Goal: Use online tool/utility: Use online tool/utility

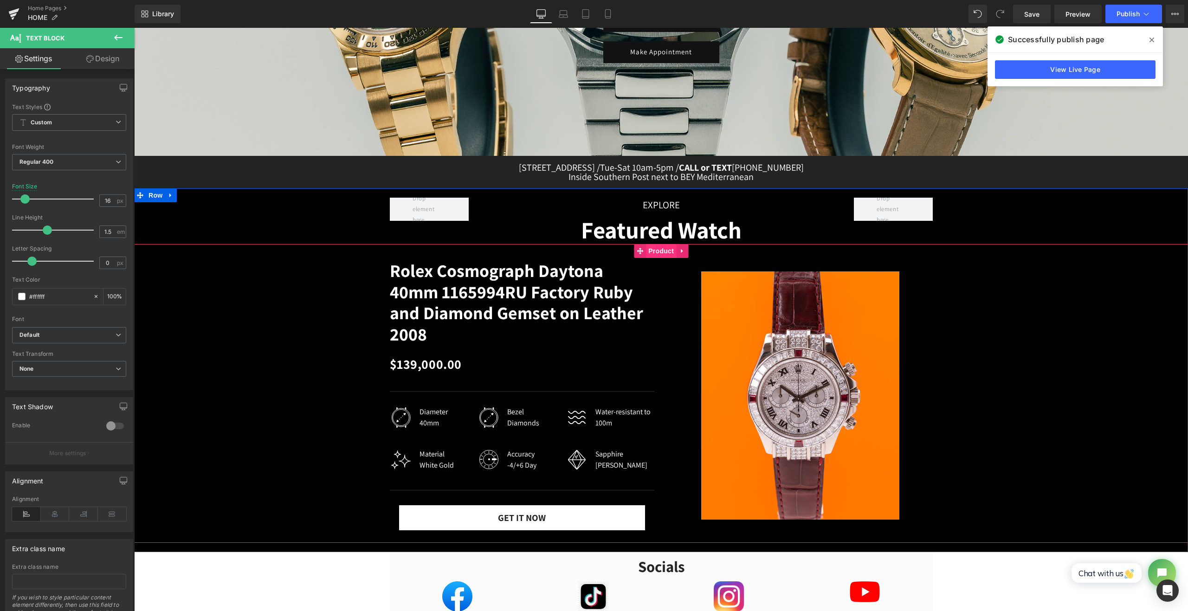
click at [651, 249] on span "Product" at bounding box center [661, 251] width 30 height 14
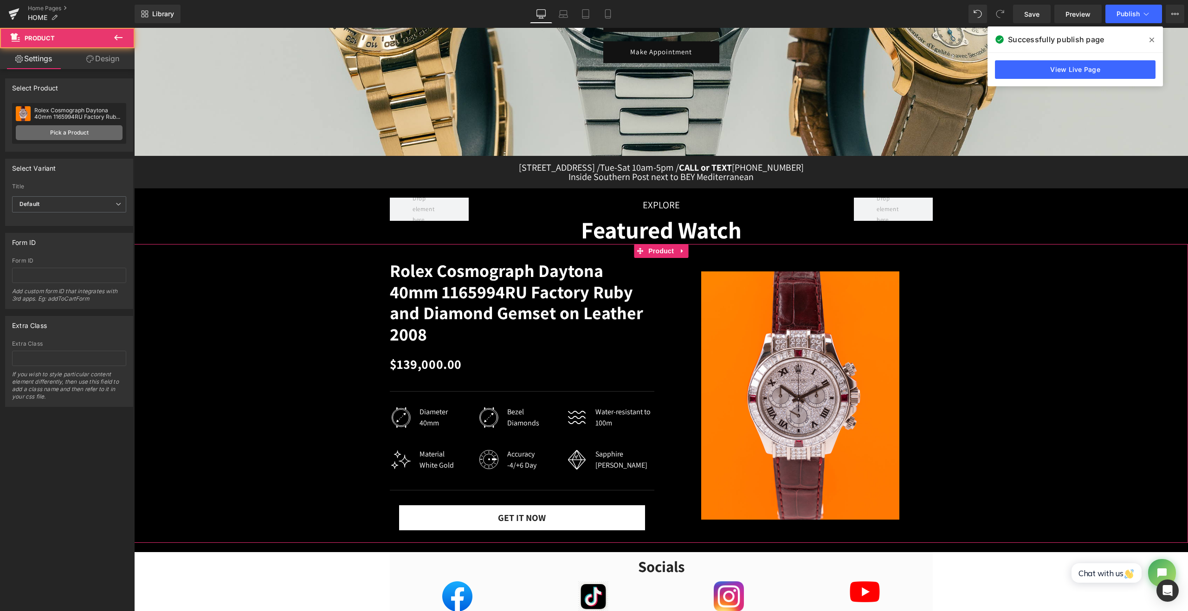
click at [67, 138] on link "Pick a Product" at bounding box center [69, 132] width 107 height 15
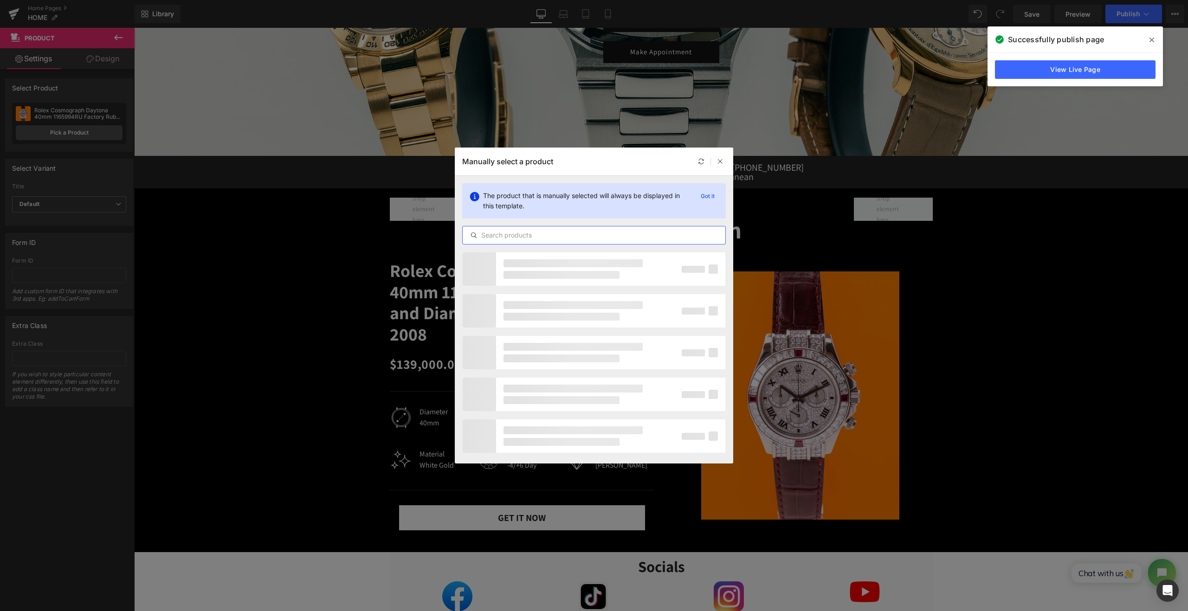
click at [530, 230] on input "text" at bounding box center [594, 235] width 263 height 11
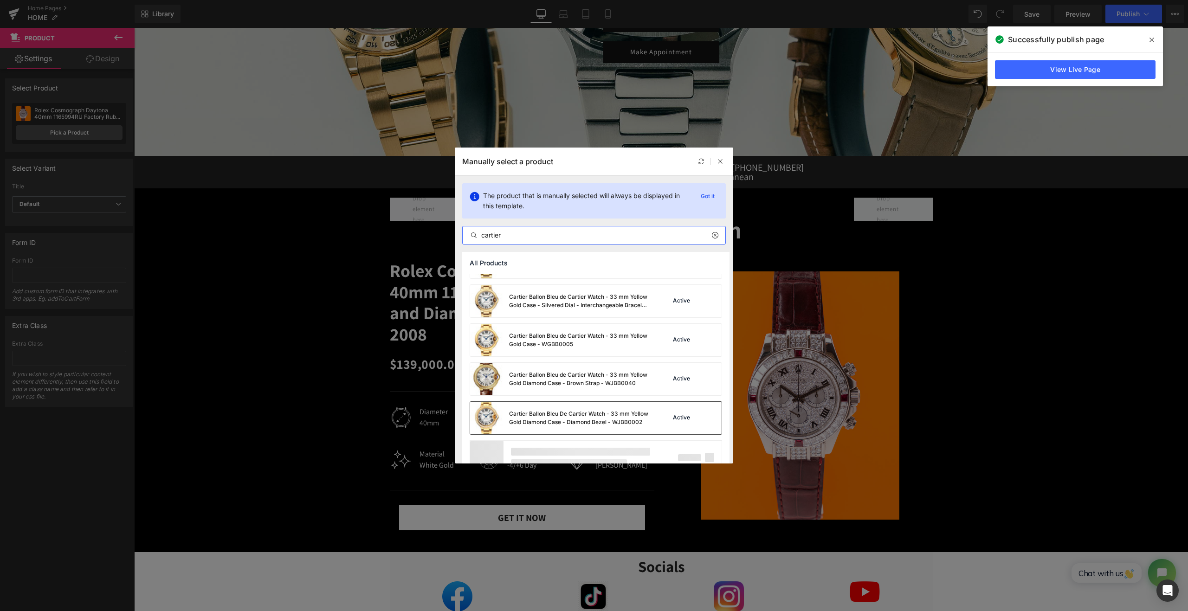
scroll to position [3749, 0]
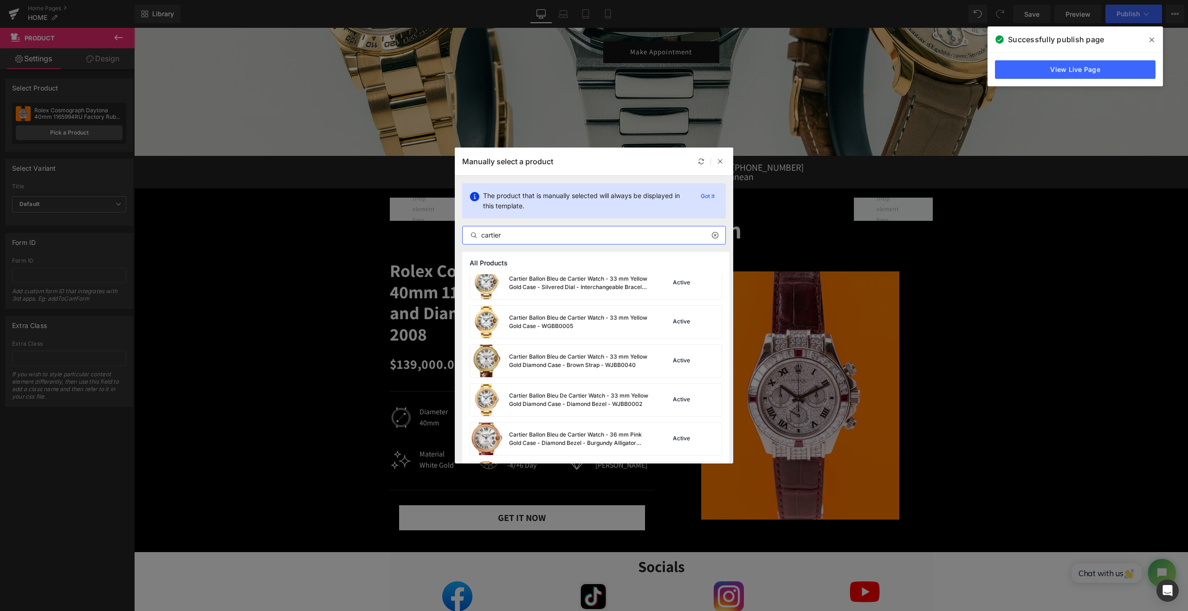
click at [511, 237] on input "cartier" at bounding box center [594, 235] width 263 height 11
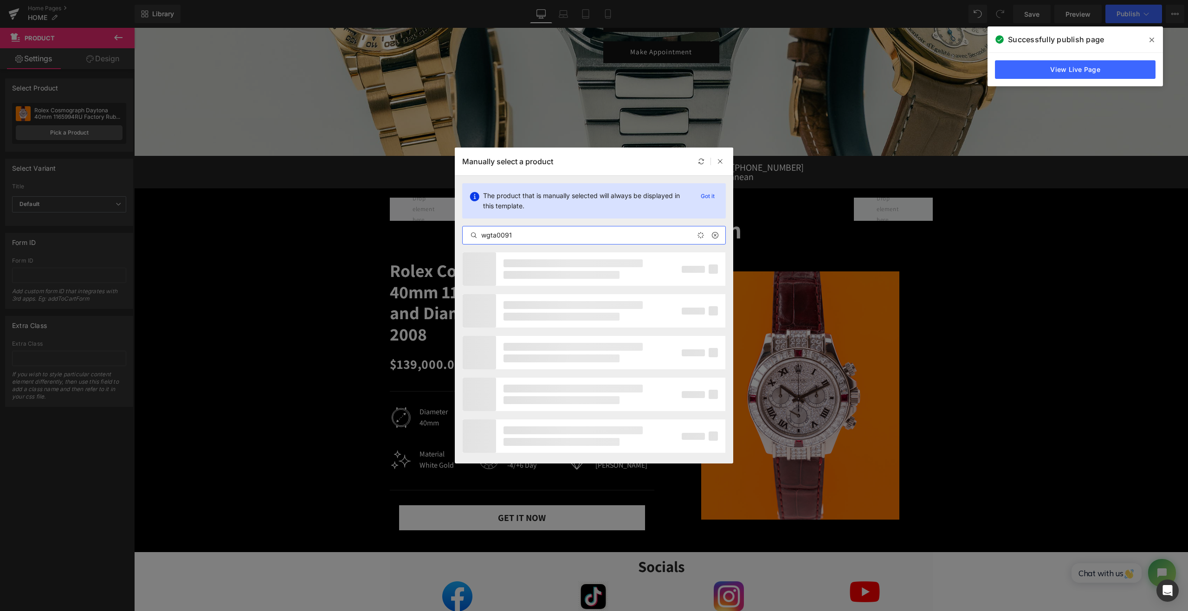
type input "wgta0091"
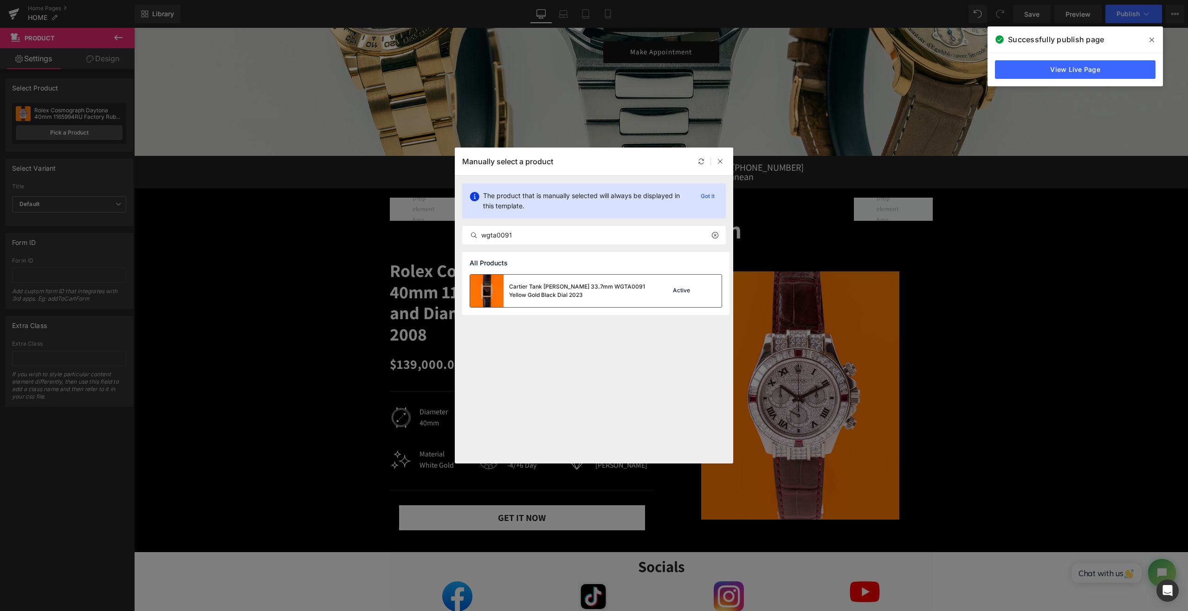
click at [520, 296] on div "Cartier Tank [PERSON_NAME] 33.7mm WGTA0091 Yellow Gold Black Dial 2023" at bounding box center [578, 291] width 139 height 17
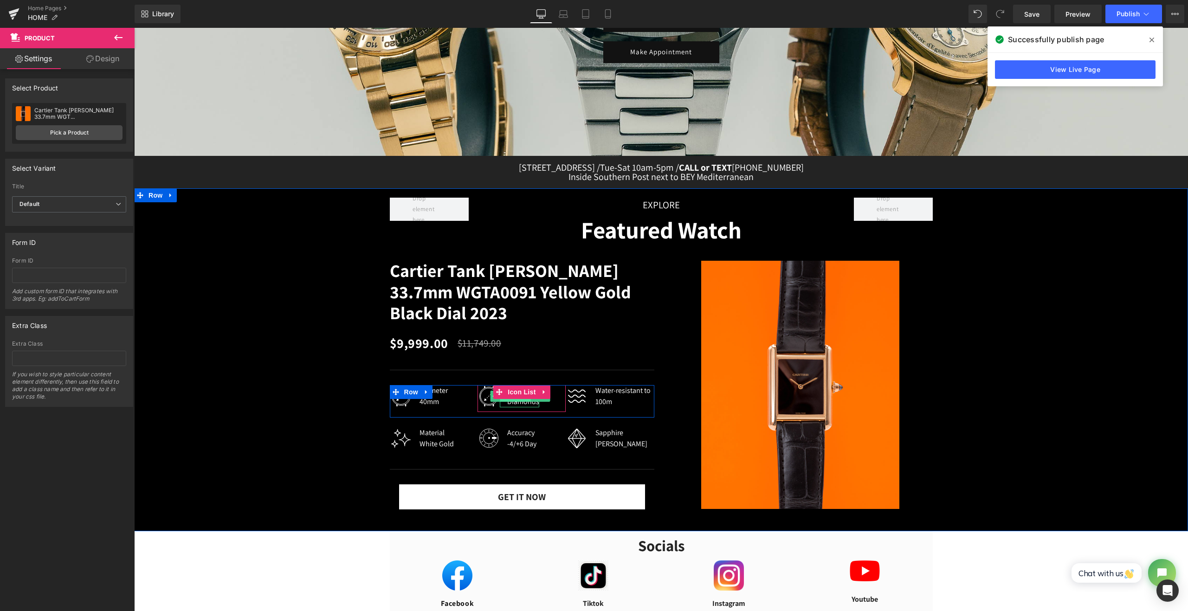
click at [515, 400] on span "Text Block" at bounding box center [515, 396] width 31 height 11
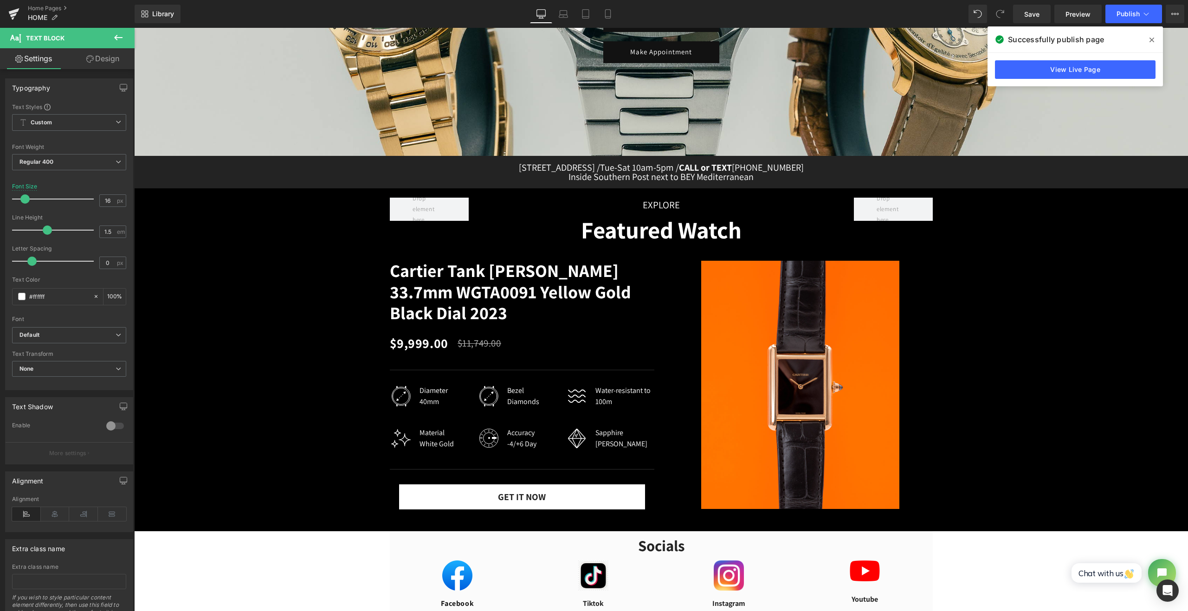
click at [129, 39] on button at bounding box center [118, 38] width 32 height 20
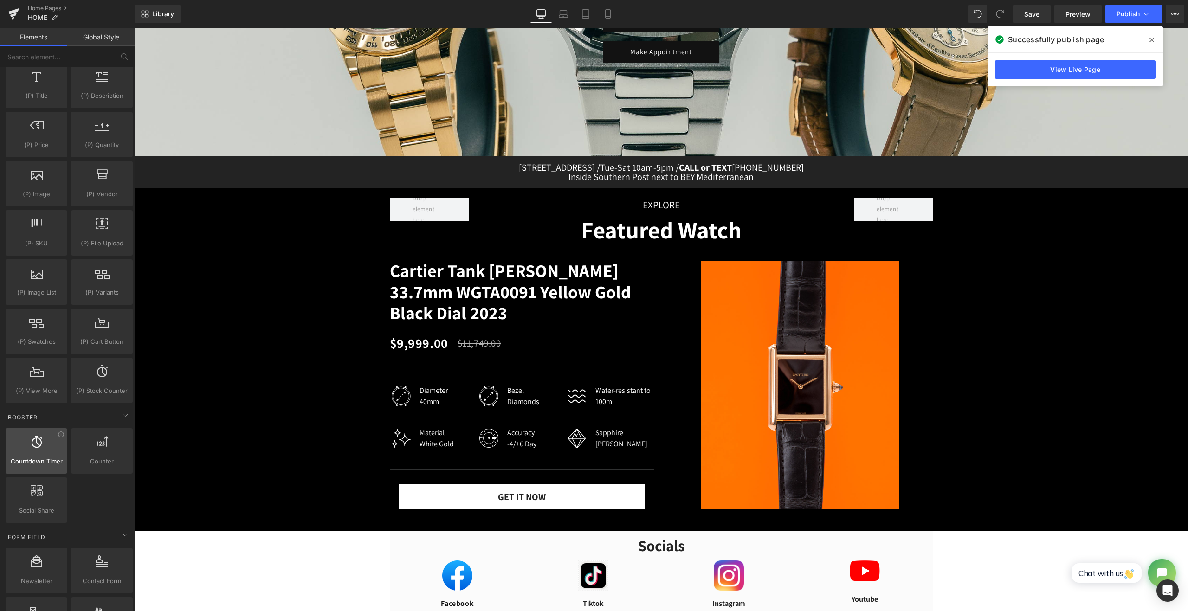
scroll to position [928, 0]
